Goal: Entertainment & Leisure: Consume media (video, audio)

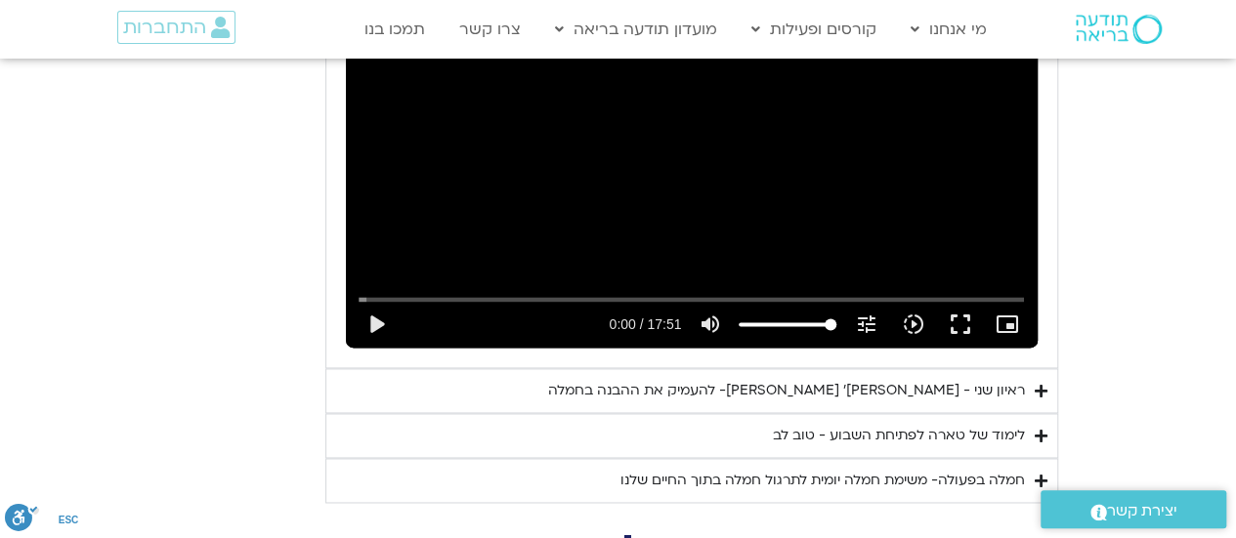
scroll to position [1231, 0]
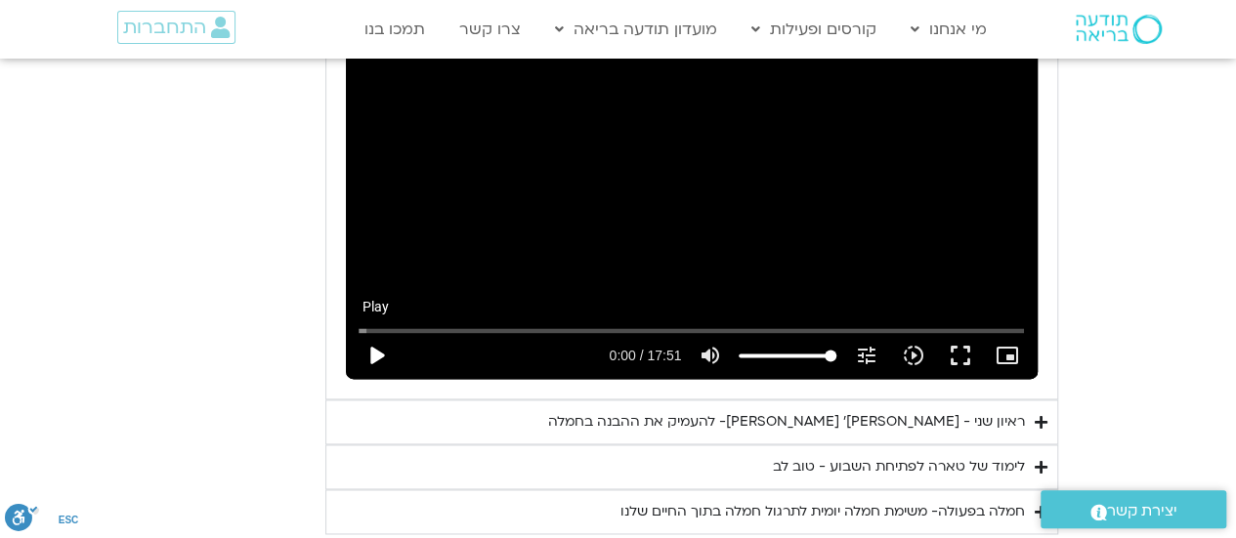
click at [371, 332] on button "play_arrow" at bounding box center [376, 355] width 47 height 47
type input "0.42"
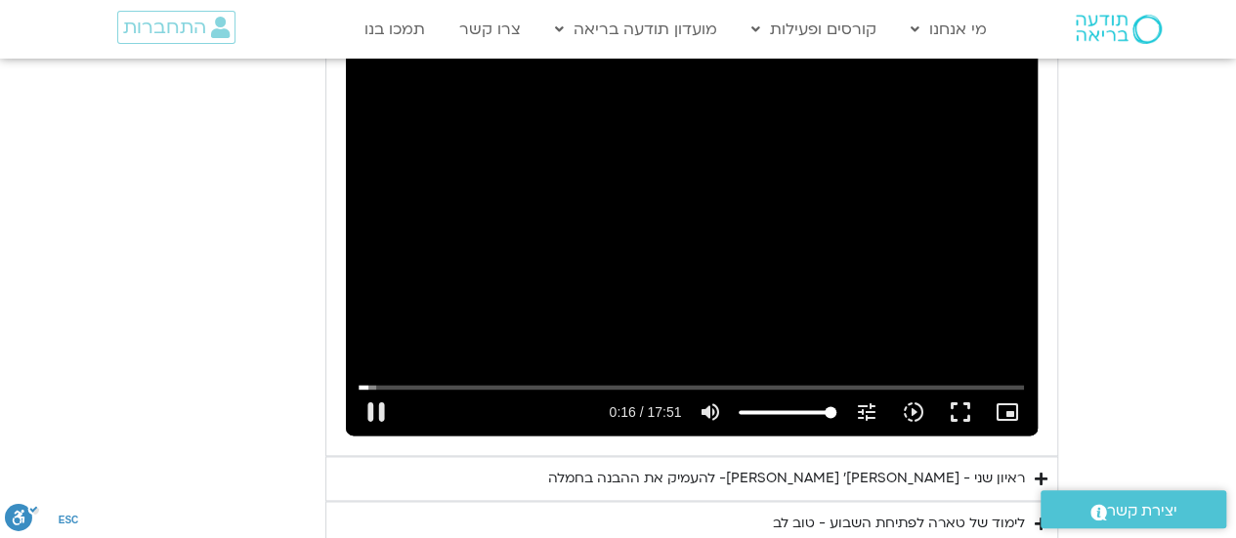
scroll to position [1178, 0]
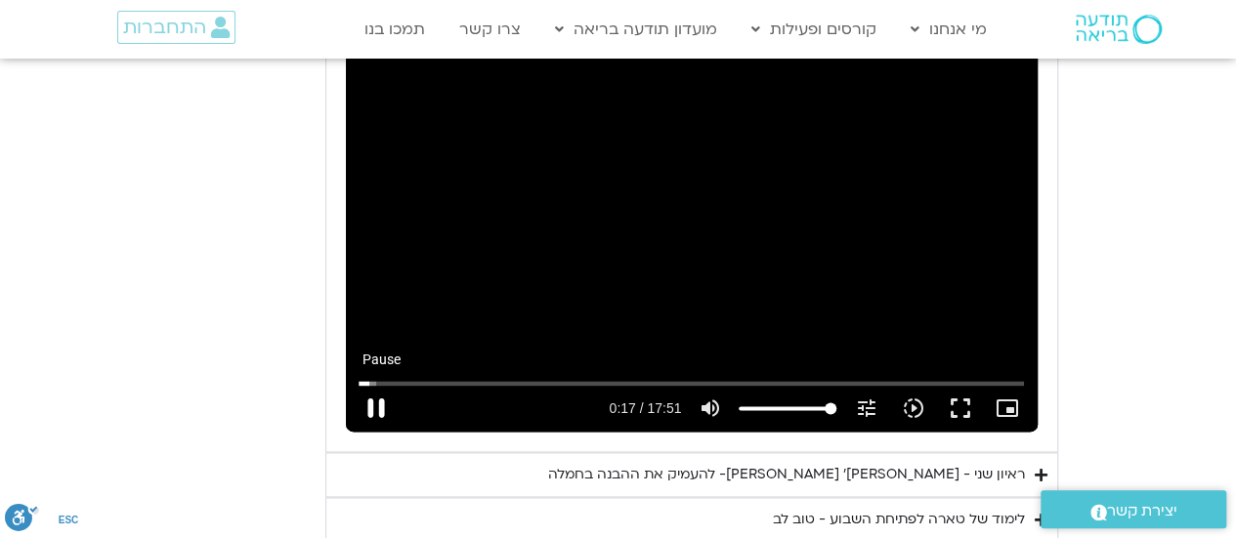
click at [375, 389] on button "pause" at bounding box center [376, 408] width 47 height 47
type input "17.70467"
click at [842, 463] on div "ראיון שני - [PERSON_NAME]׳ [PERSON_NAME]- להעמיק את ההבנה בחמלה" at bounding box center [786, 474] width 477 height 23
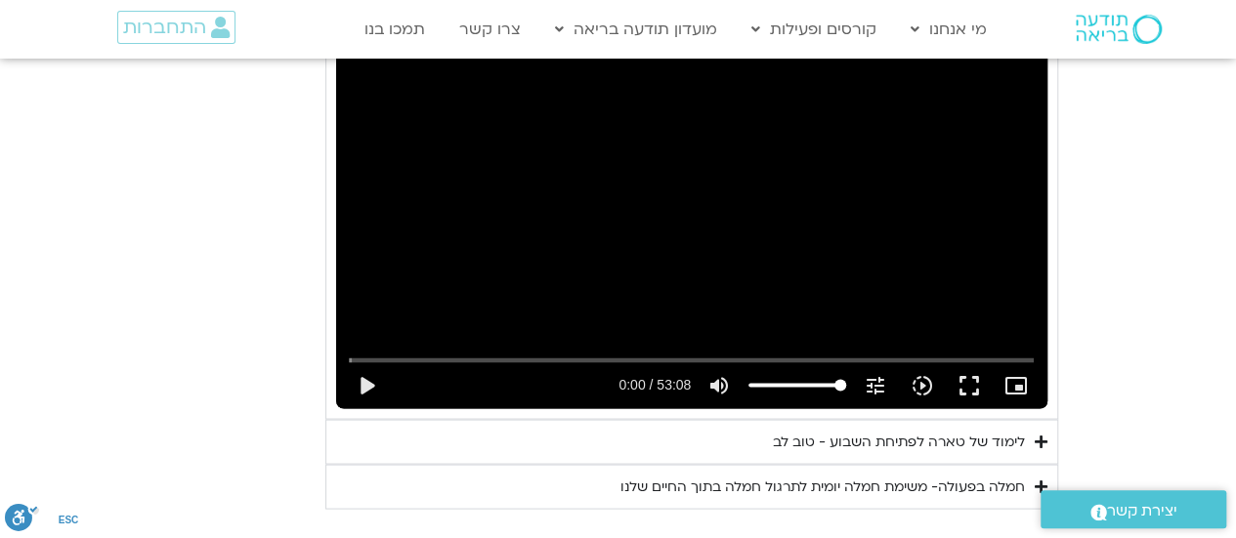
scroll to position [1681, 0]
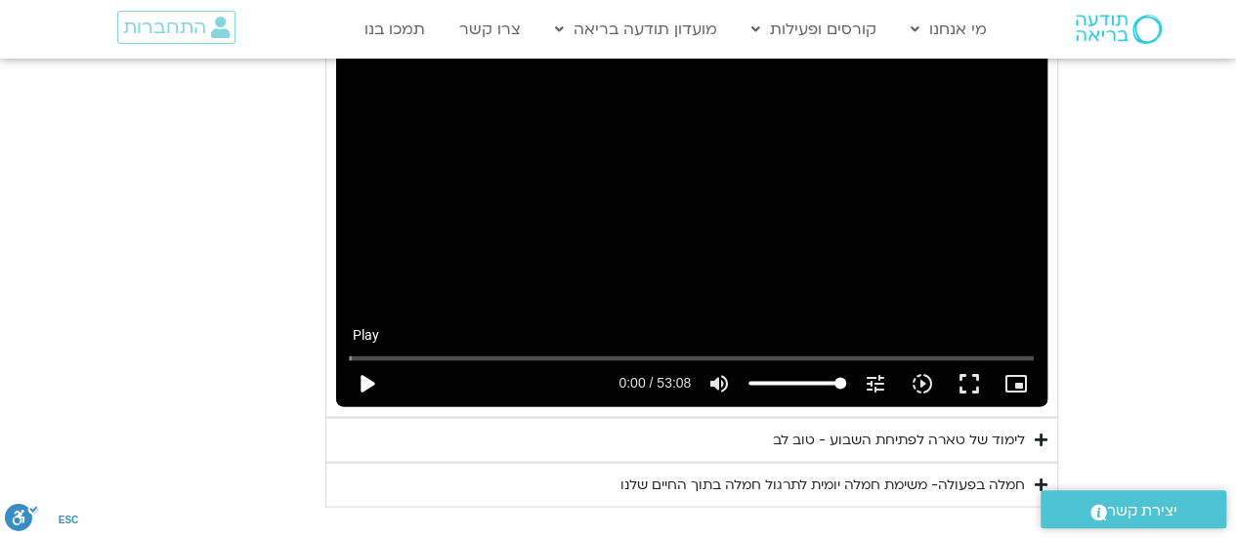
click at [364, 360] on button "play_arrow" at bounding box center [366, 383] width 47 height 47
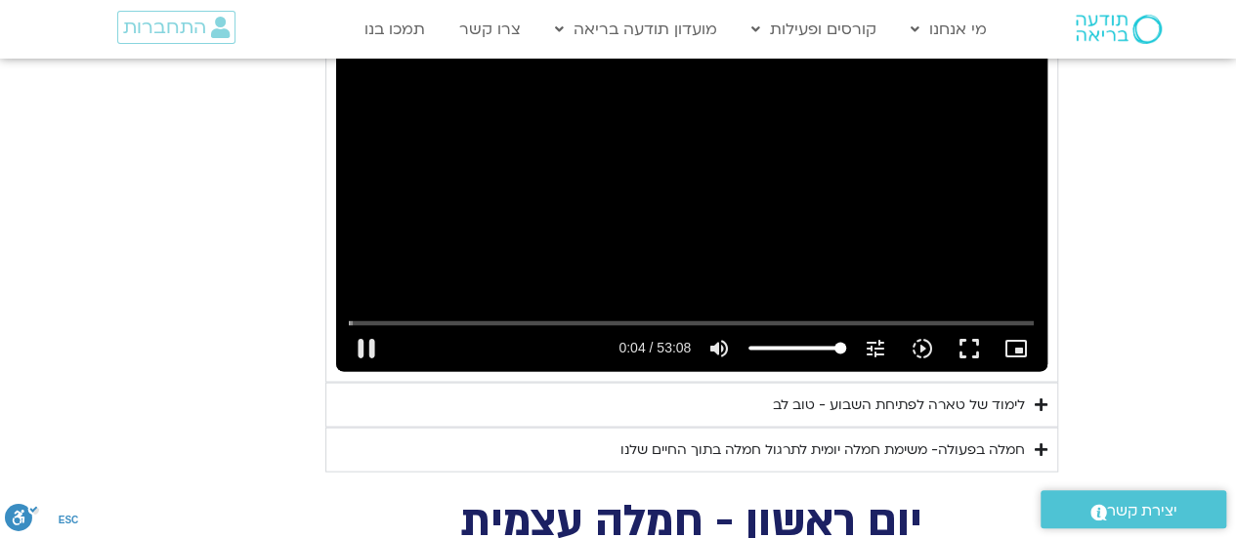
scroll to position [1714, 0]
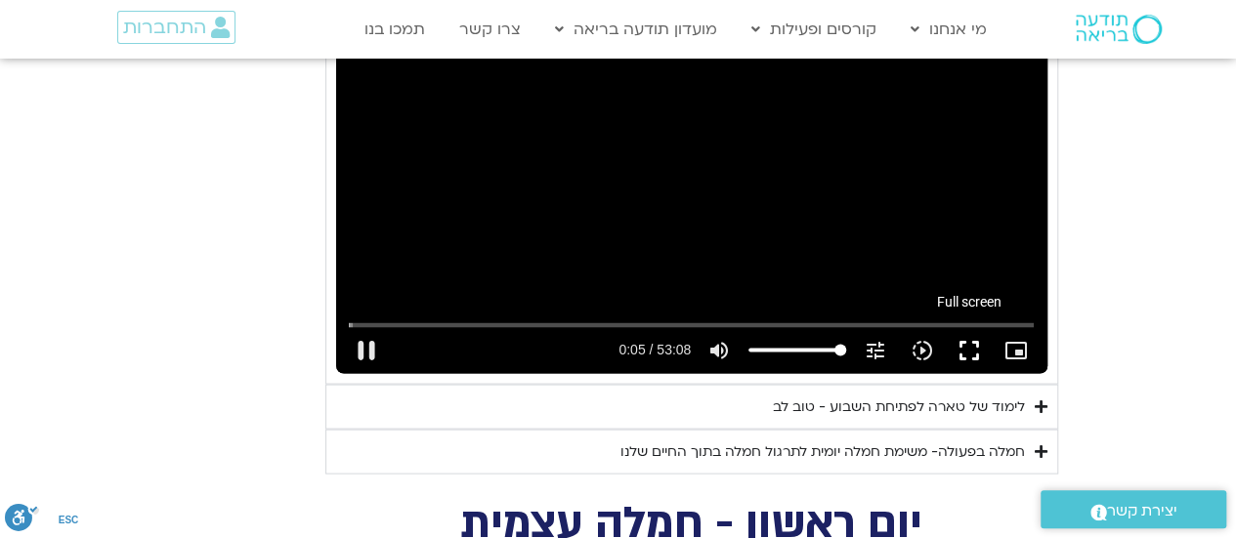
click at [967, 326] on button "fullscreen" at bounding box center [969, 349] width 47 height 47
click at [371, 326] on button "pause" at bounding box center [366, 349] width 47 height 47
click at [369, 329] on button "play_arrow" at bounding box center [366, 349] width 47 height 47
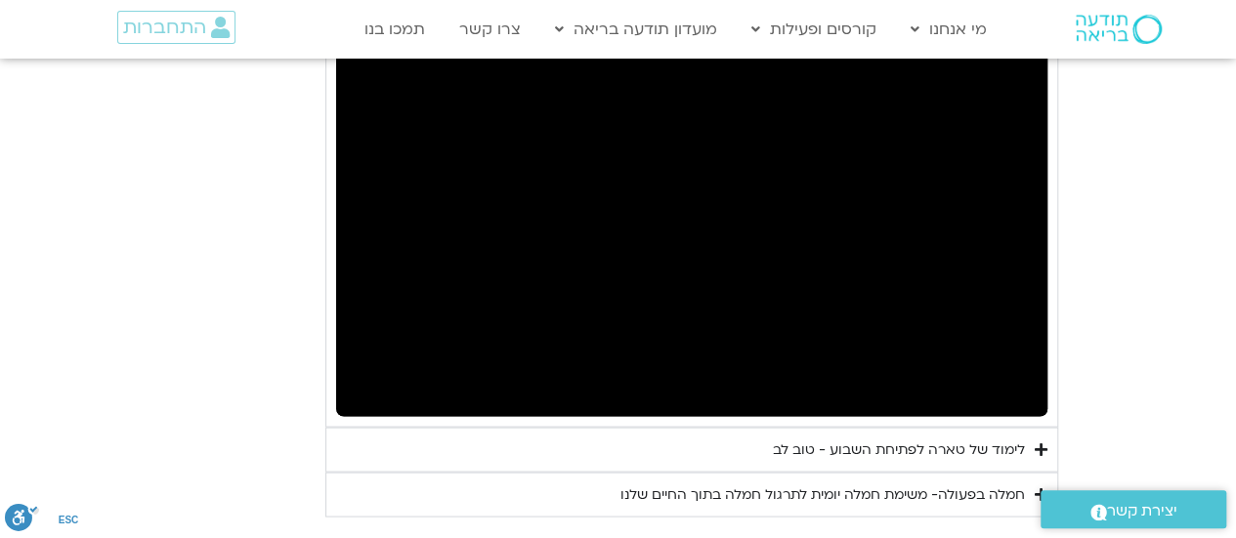
scroll to position [1669, 0]
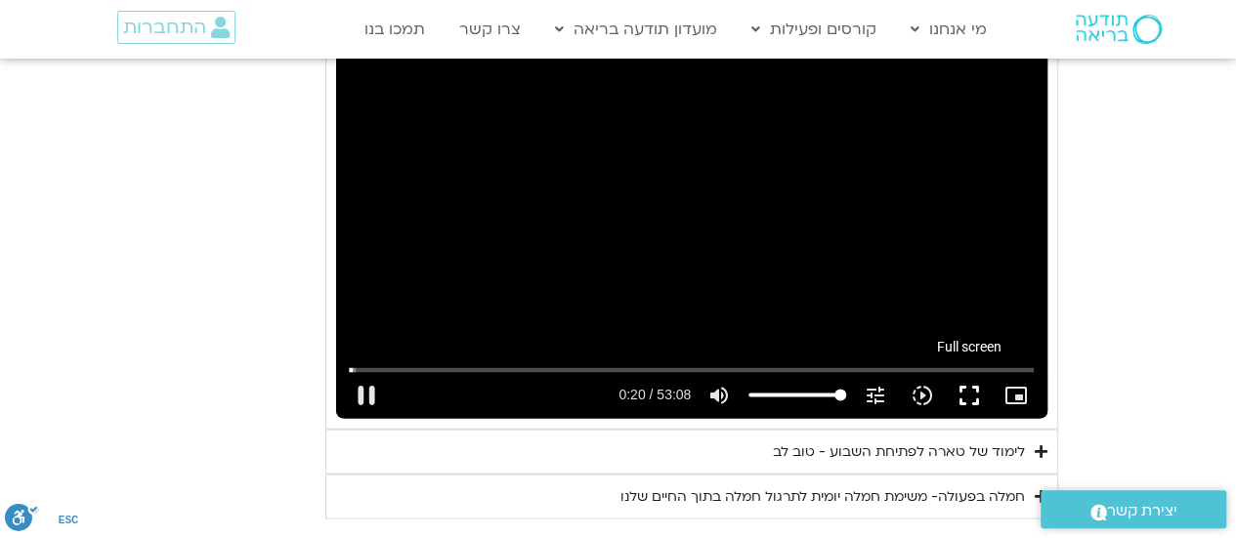
click at [980, 371] on button "fullscreen" at bounding box center [969, 394] width 47 height 47
click at [978, 371] on button "fullscreen" at bounding box center [969, 394] width 47 height 47
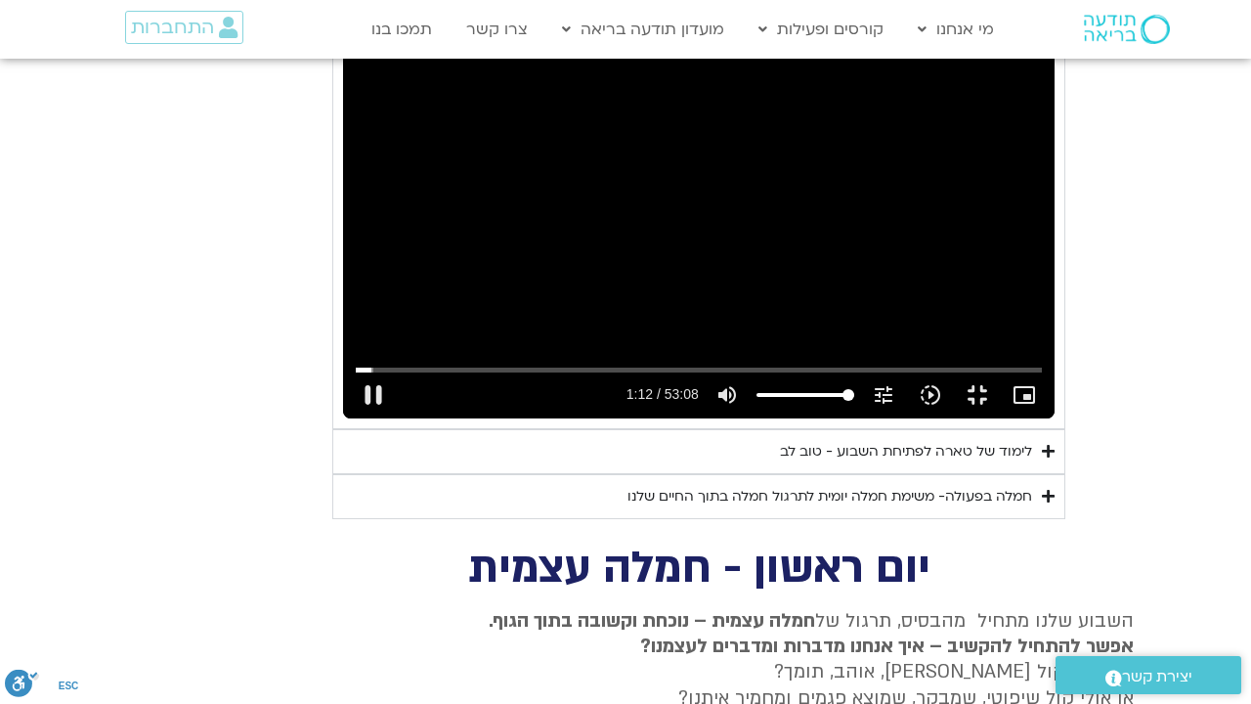
type input "72.796912"
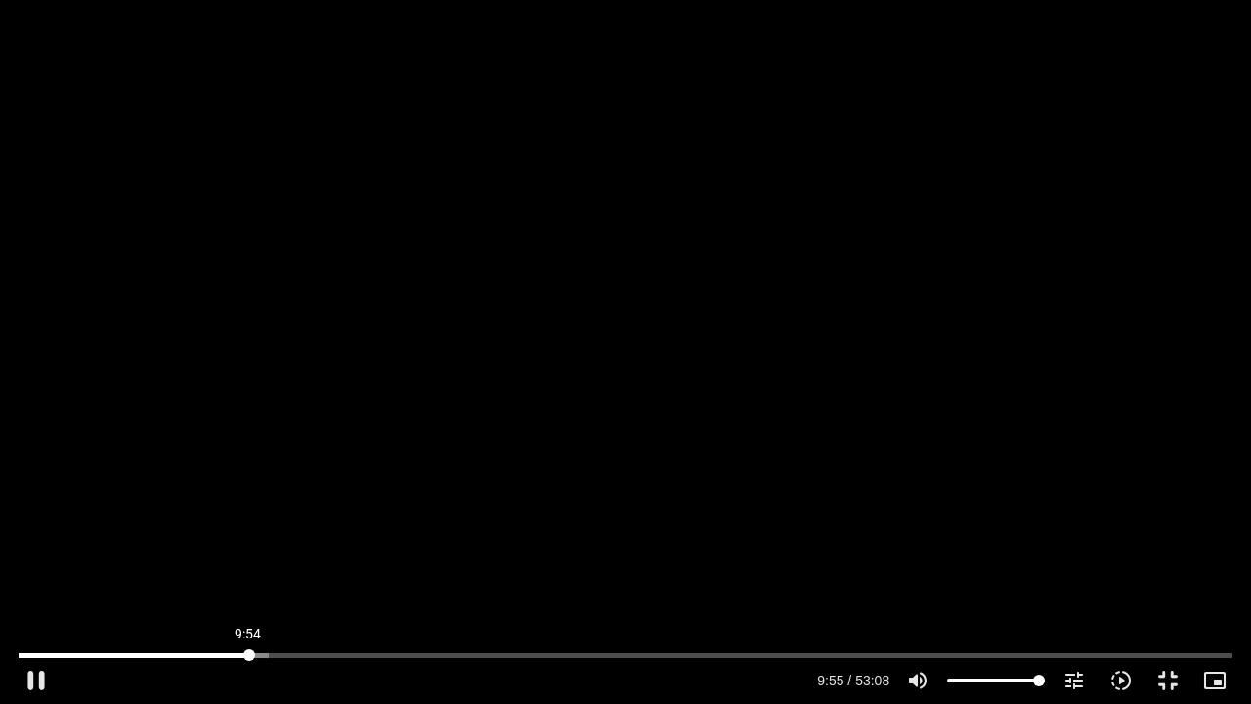
click at [248, 537] on input "Seek" at bounding box center [626, 655] width 1214 height 12
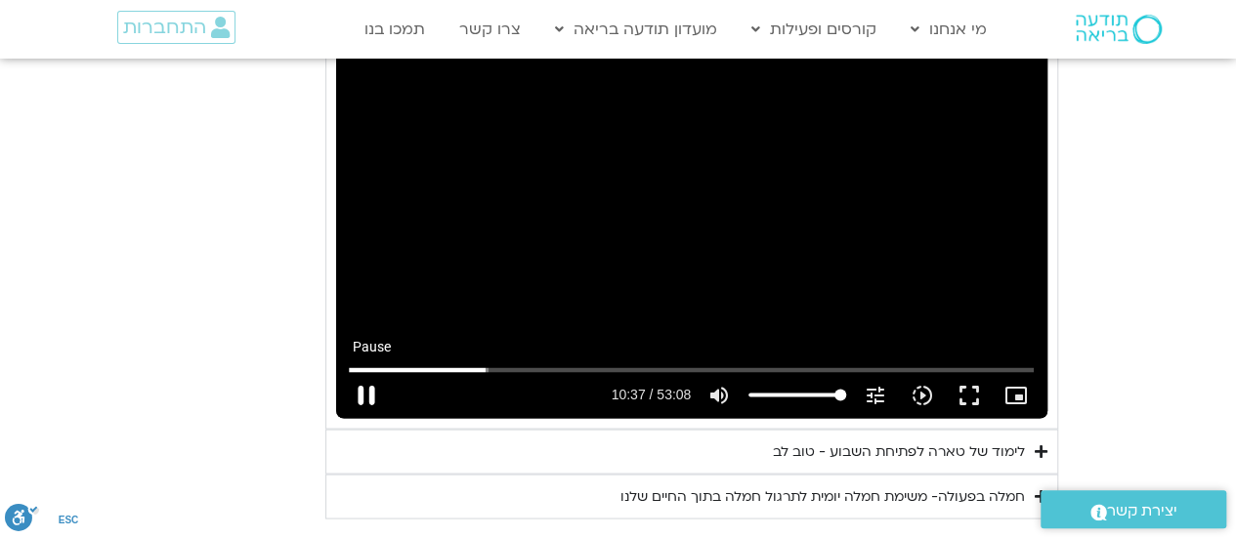
click at [358, 371] on button "pause" at bounding box center [366, 394] width 47 height 47
click at [356, 373] on button "play_arrow" at bounding box center [366, 394] width 47 height 47
click at [972, 371] on button "fullscreen" at bounding box center [969, 394] width 47 height 47
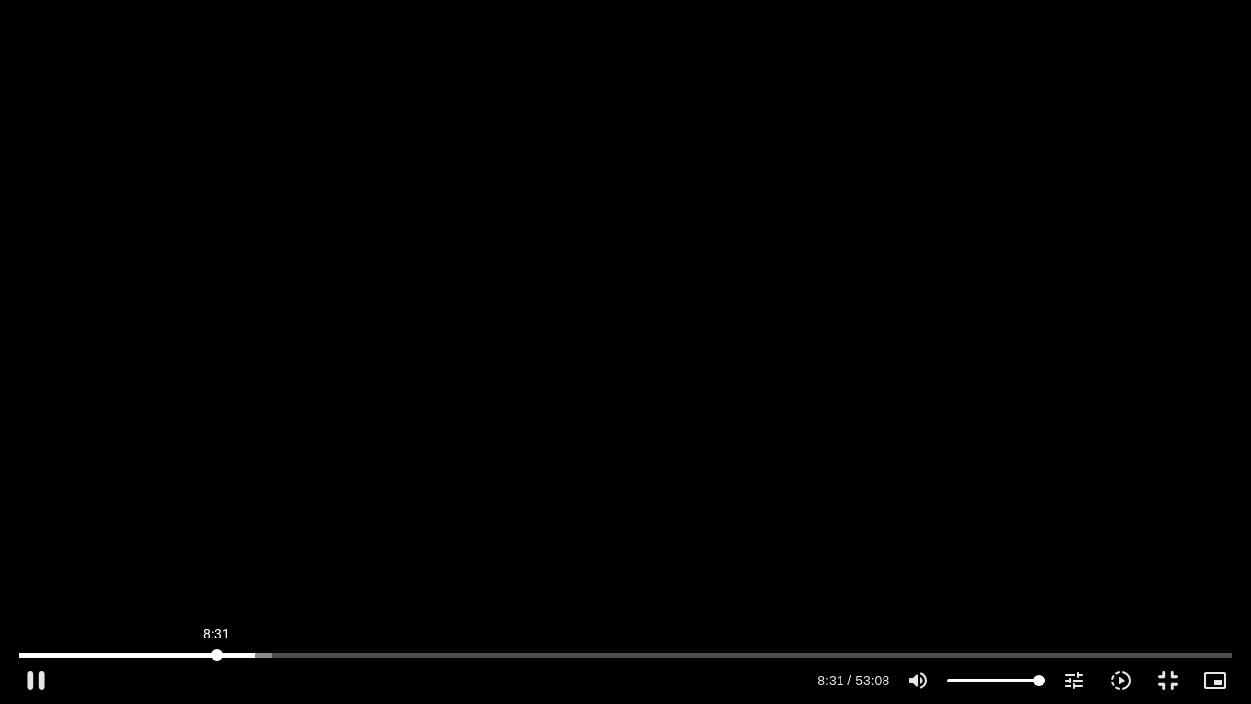
click at [217, 537] on input "Seek" at bounding box center [626, 655] width 1214 height 12
click at [33, 537] on button "pause" at bounding box center [36, 680] width 47 height 47
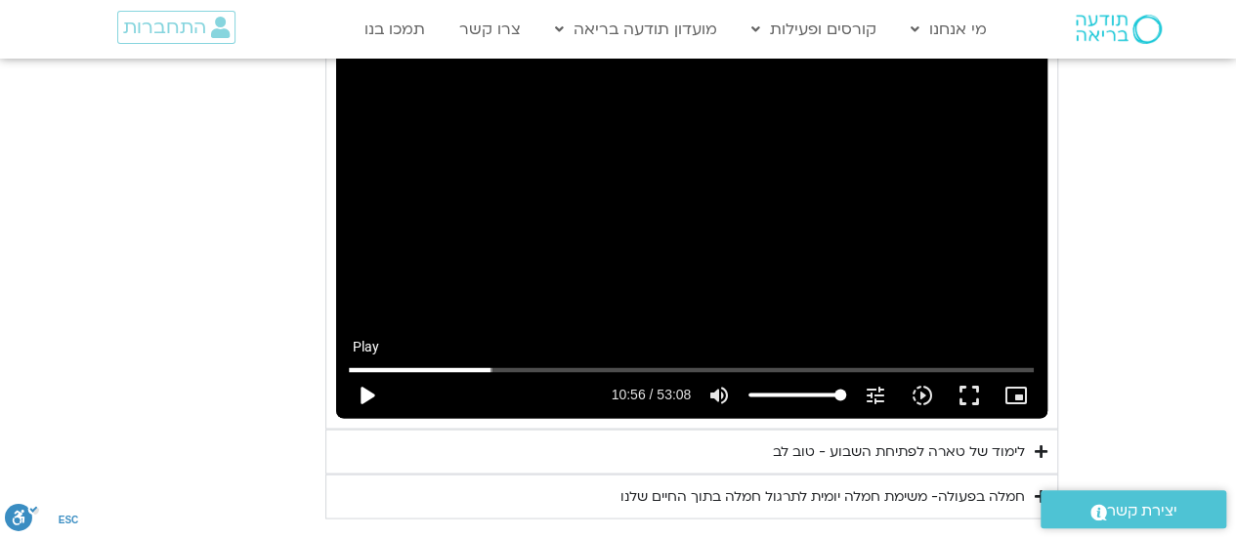
click at [364, 371] on button "play_arrow" at bounding box center [366, 394] width 47 height 47
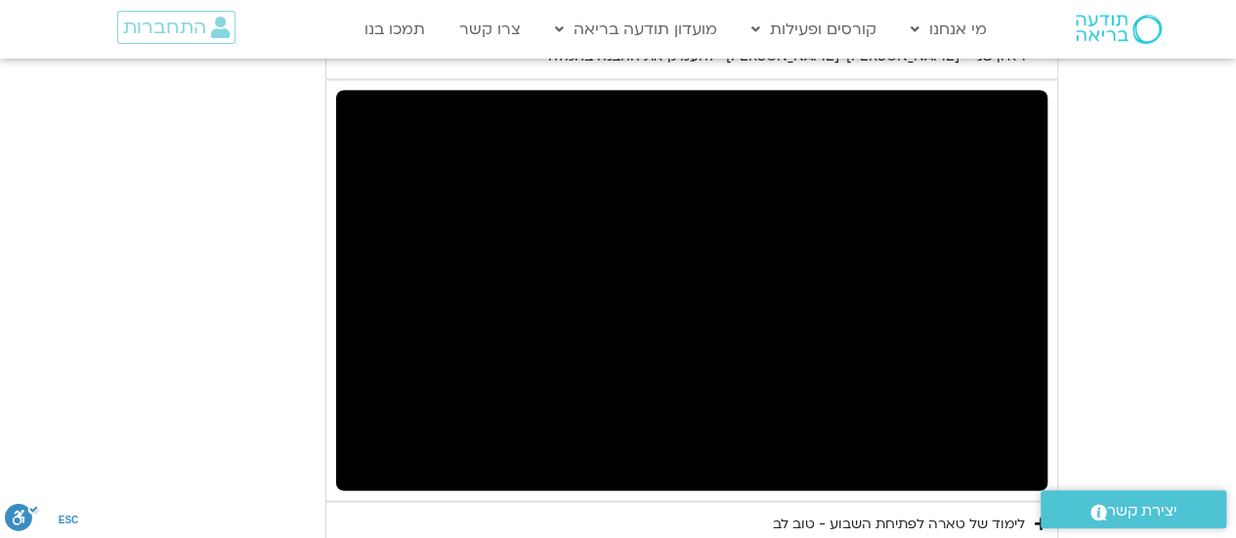
scroll to position [1595, 0]
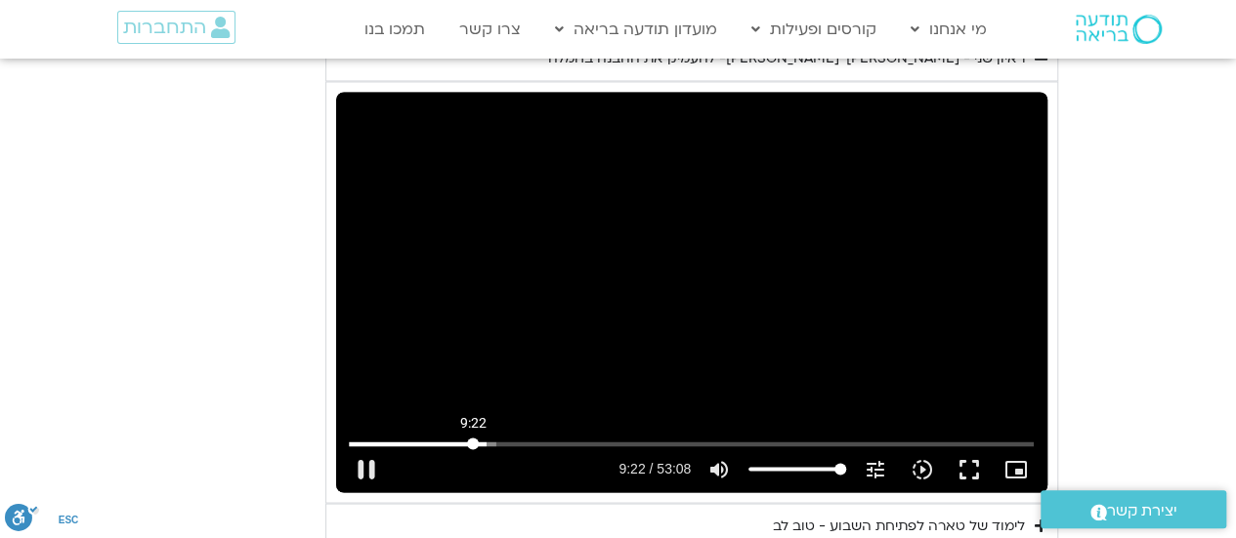
click at [473, 438] on input "Seek" at bounding box center [691, 444] width 685 height 12
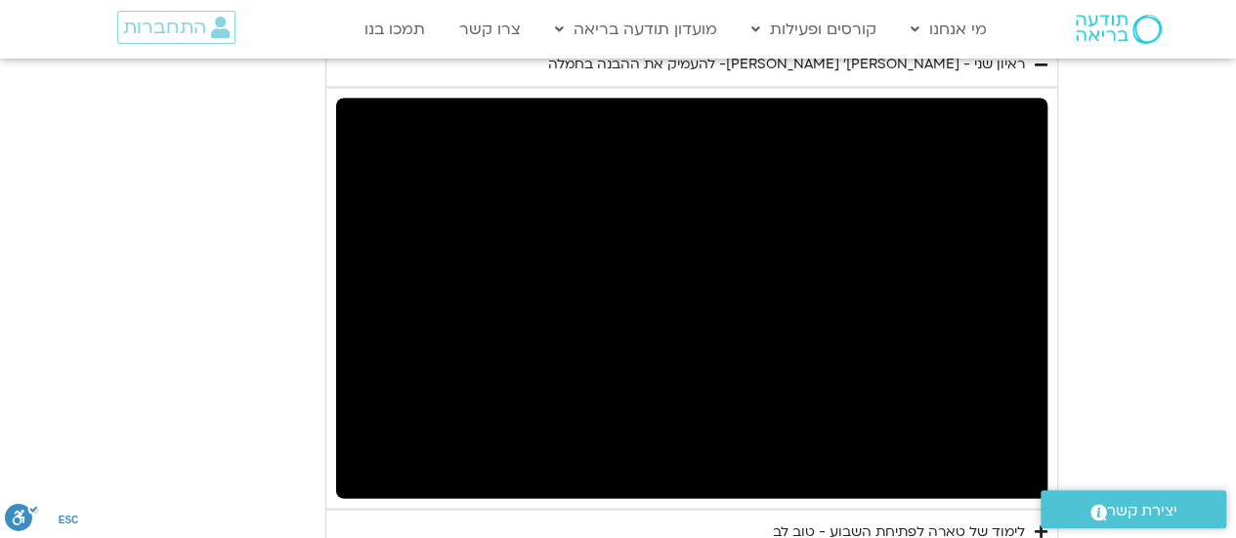
scroll to position [1585, 0]
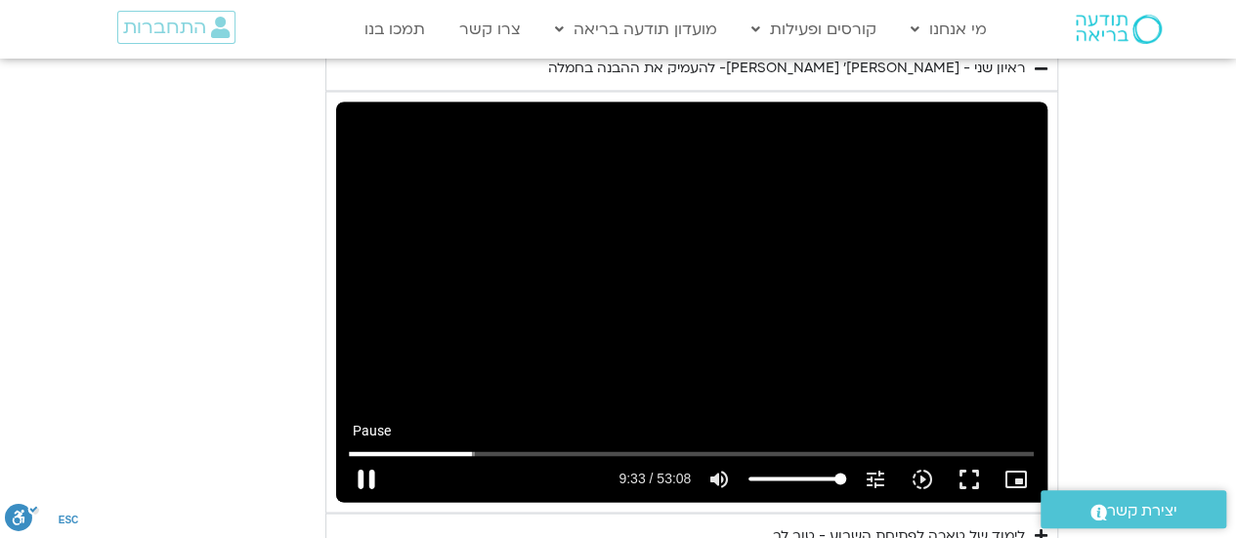
click at [367, 455] on button "pause" at bounding box center [366, 478] width 47 height 47
type input "573.678273"
